Goal: Entertainment & Leisure: Browse casually

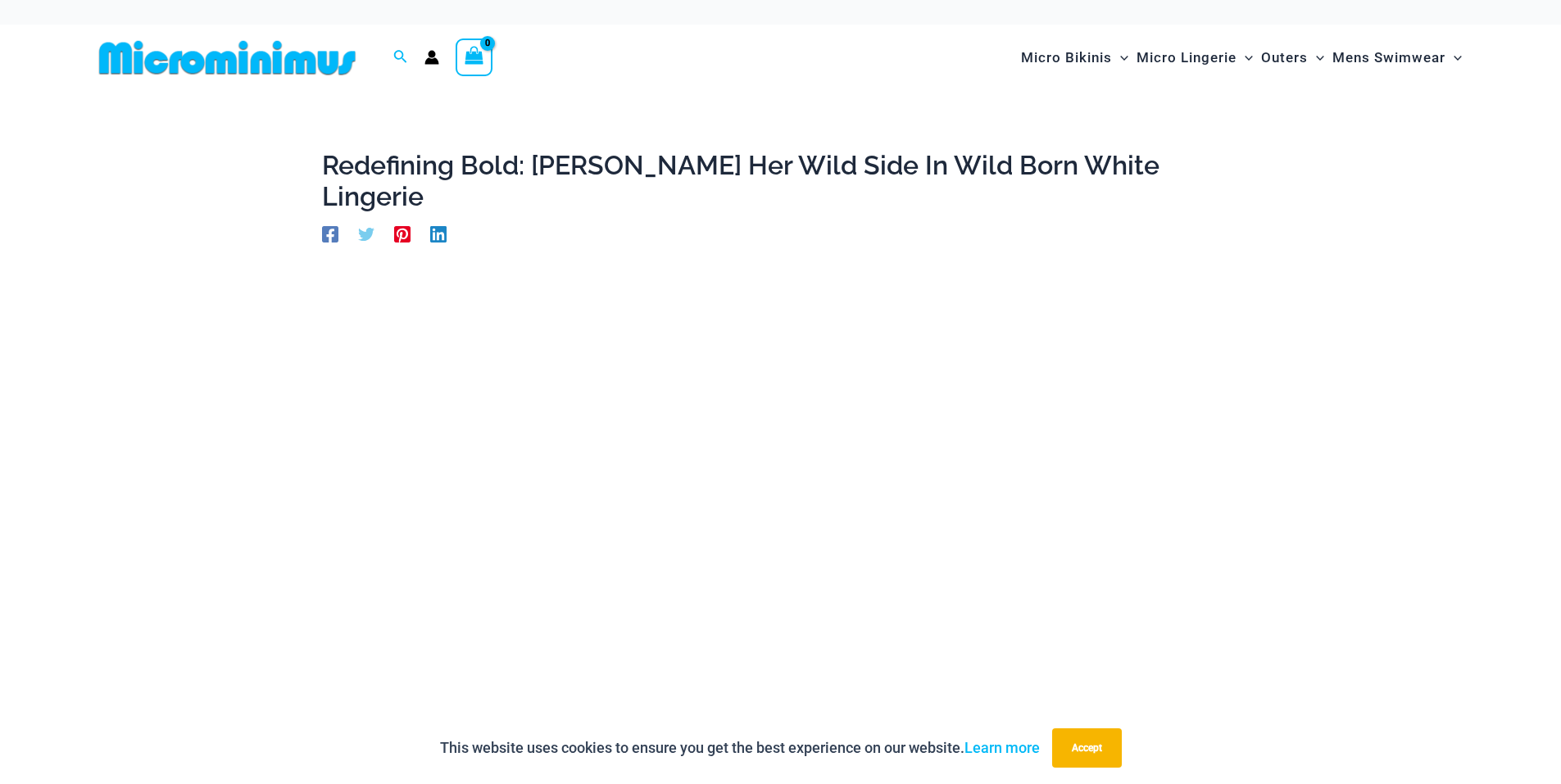
click at [266, 62] on img at bounding box center [228, 57] width 270 height 36
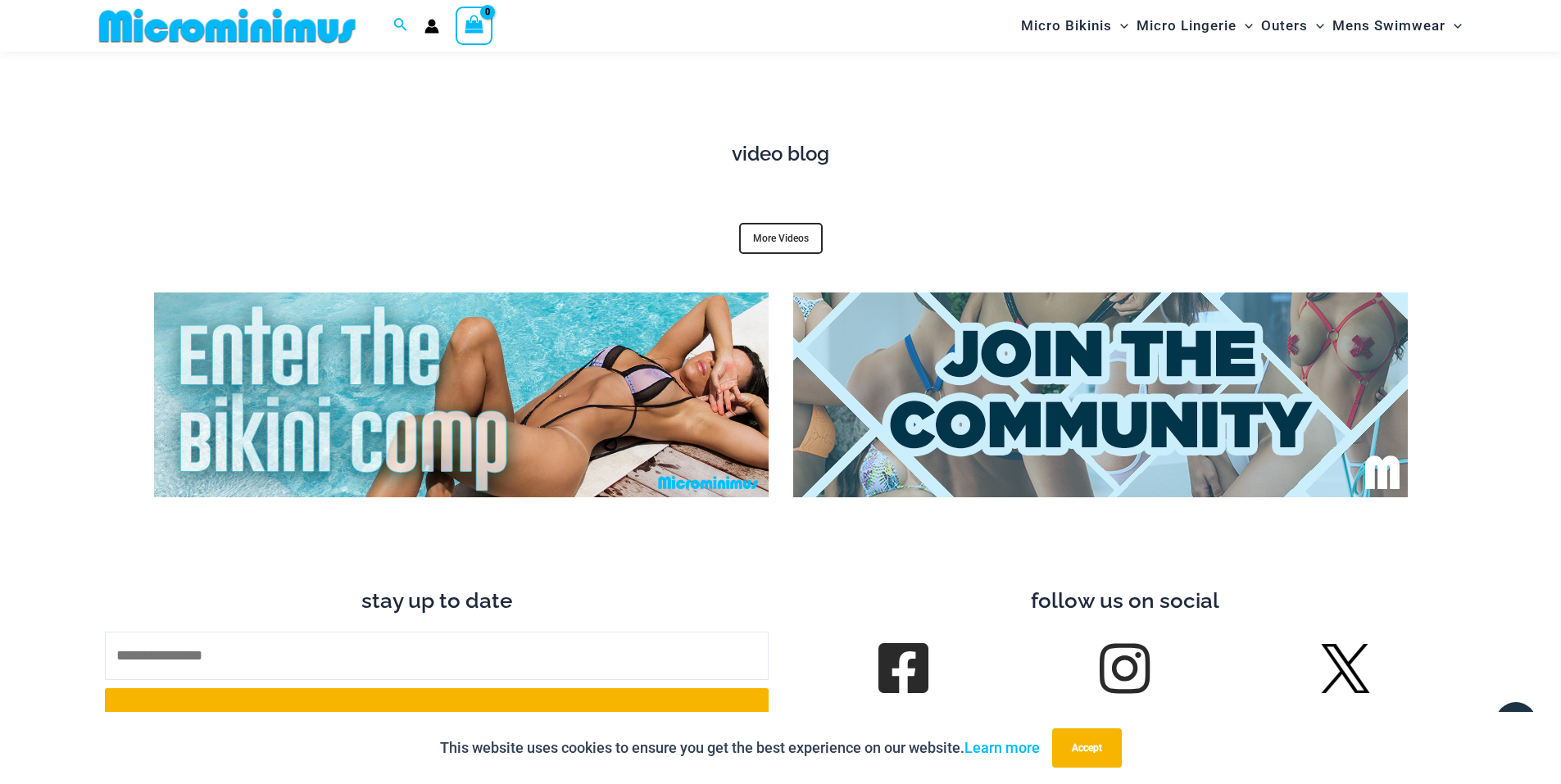
scroll to position [6379, 0]
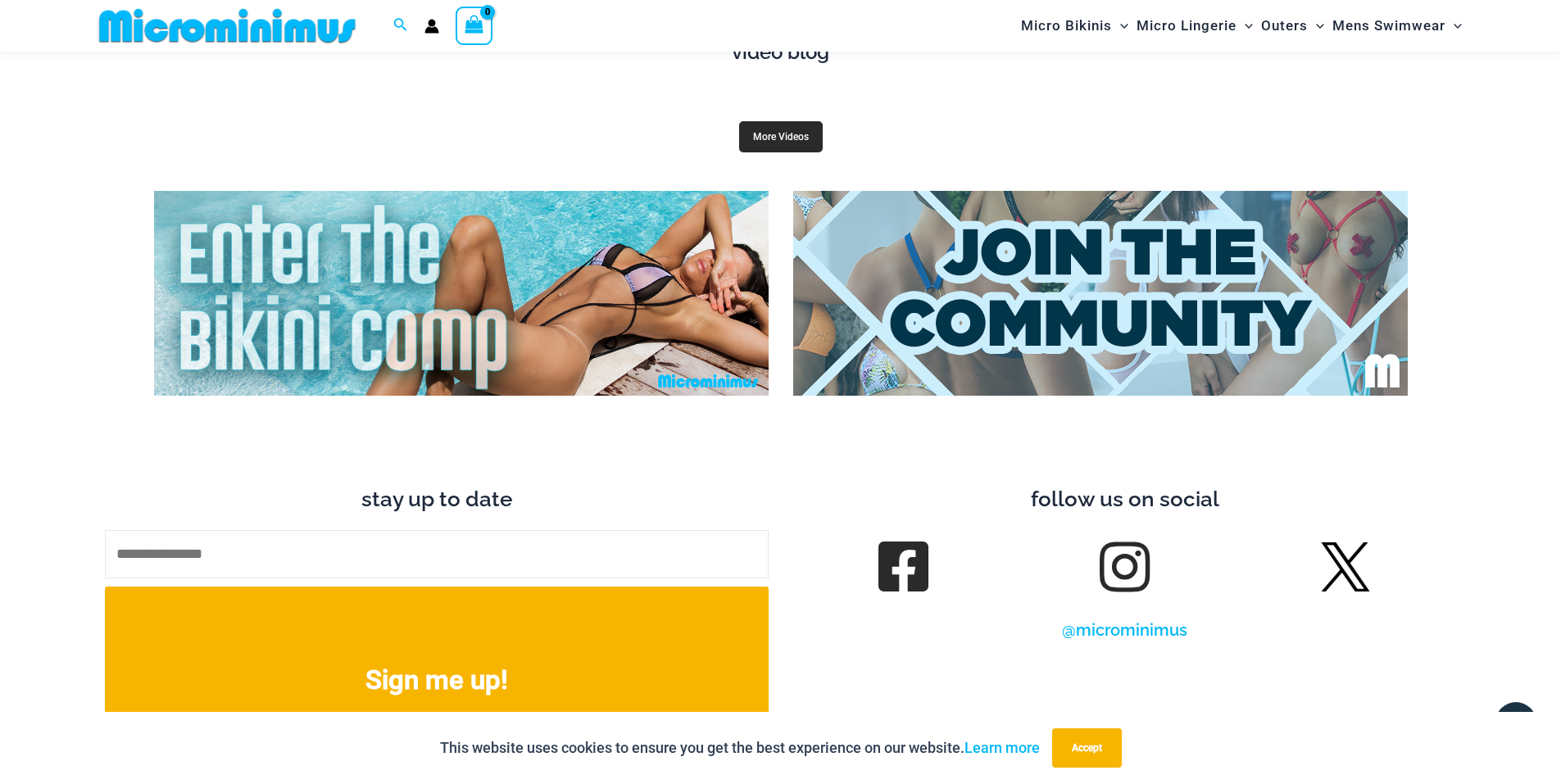
click at [806, 121] on link "More Videos" at bounding box center [781, 137] width 84 height 31
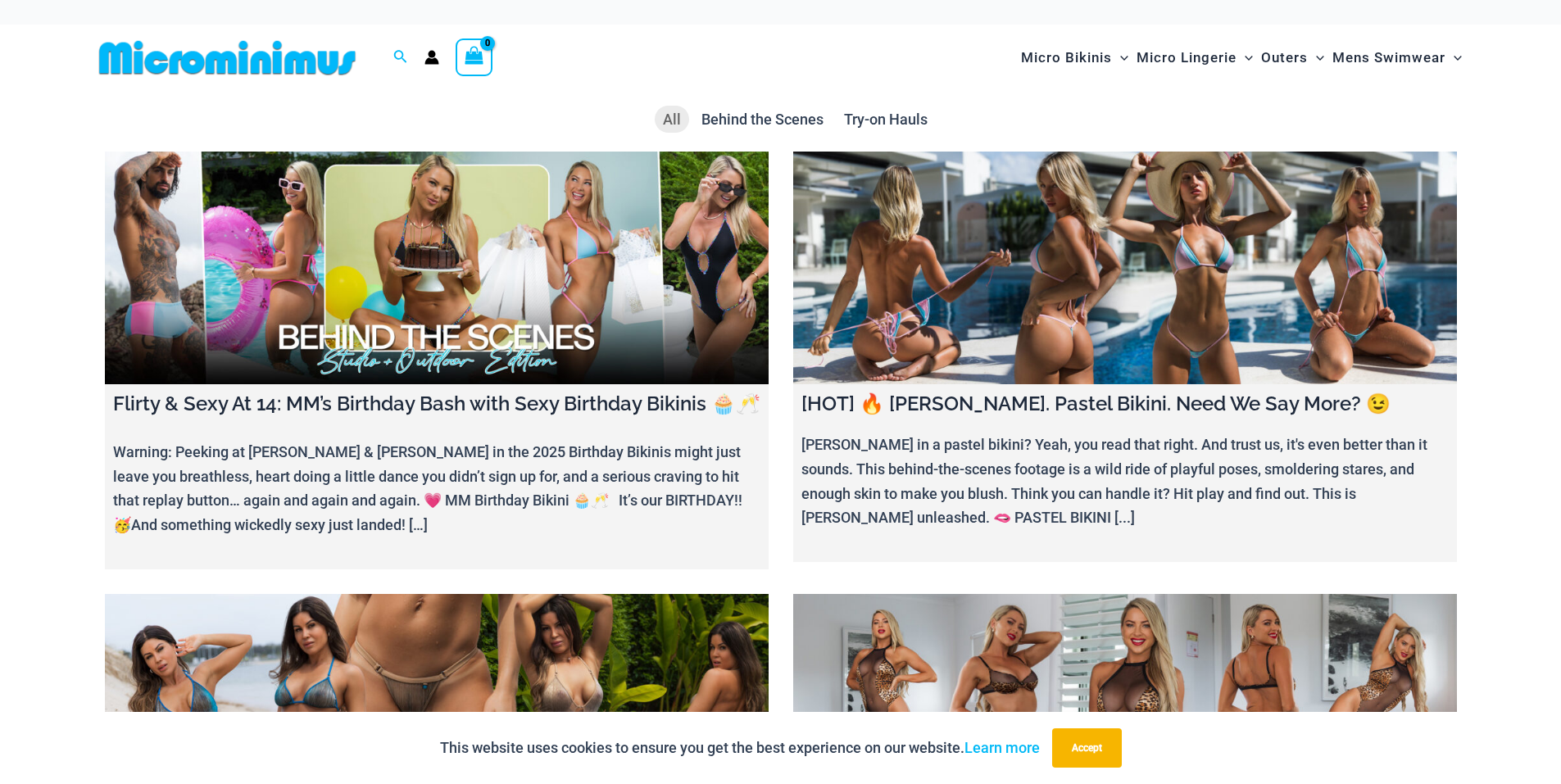
click at [293, 55] on img at bounding box center [228, 57] width 270 height 36
